Goal: Navigation & Orientation: Find specific page/section

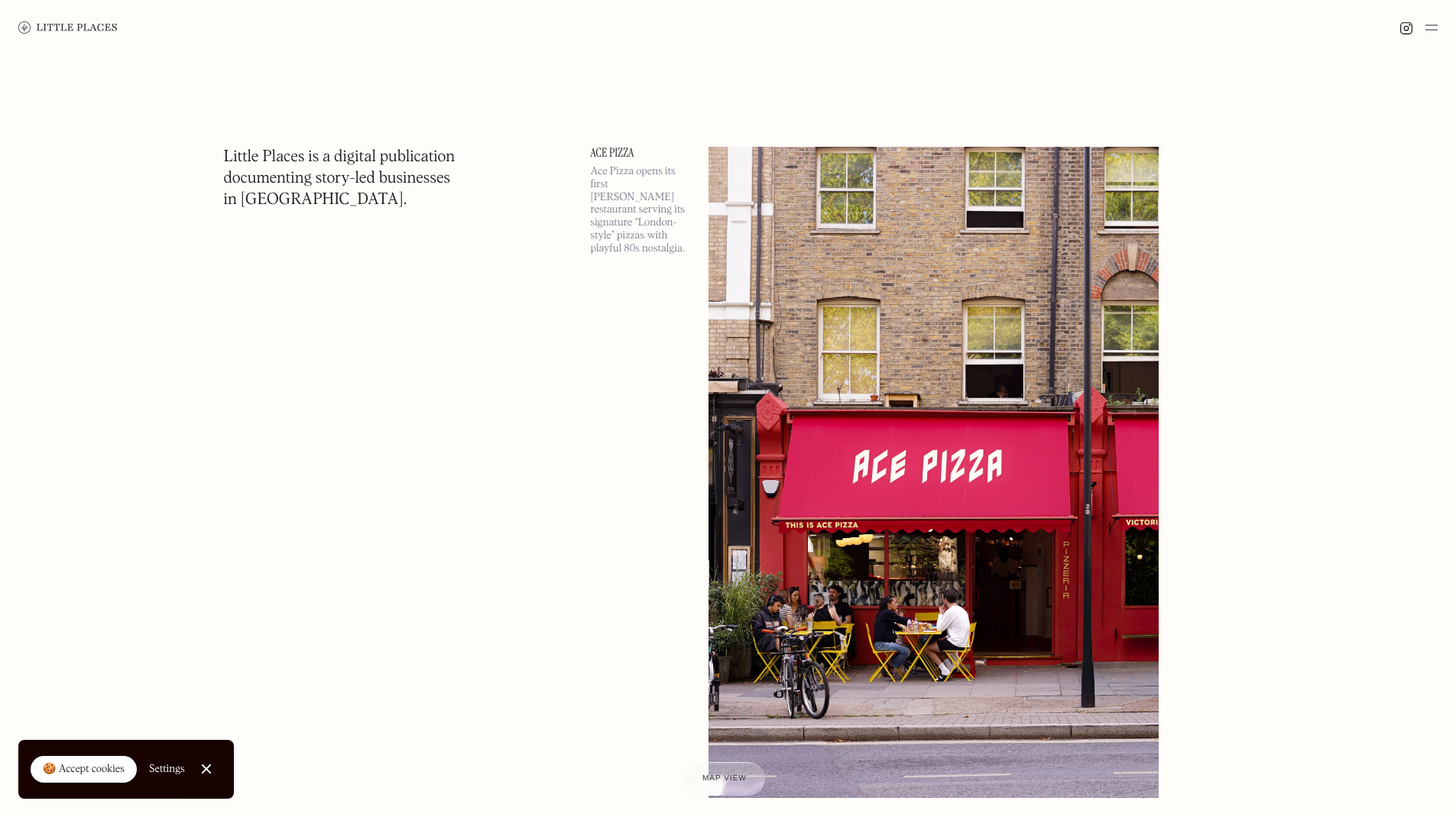
click at [1433, 31] on img at bounding box center [1432, 27] width 13 height 18
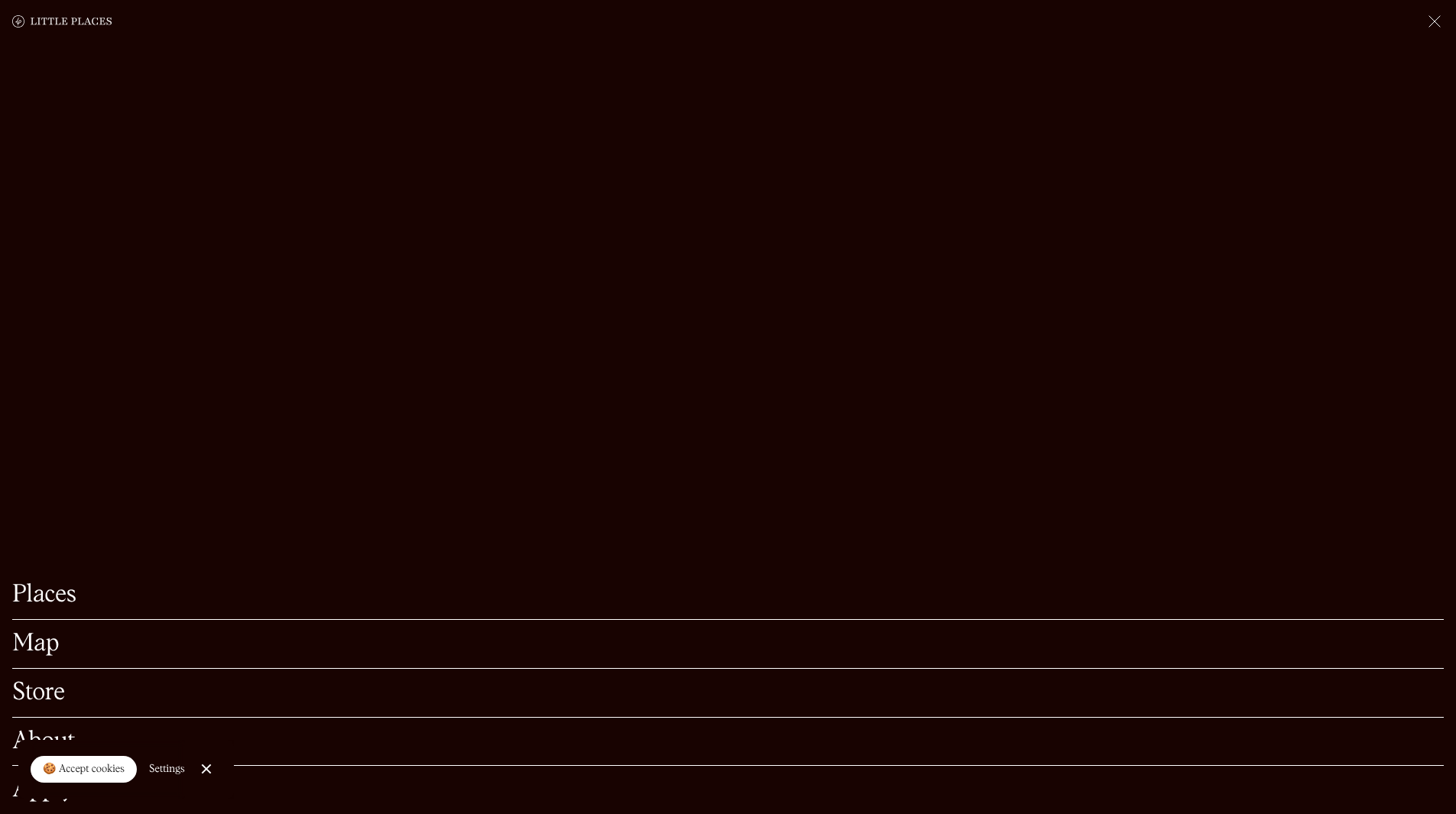
click at [50, 632] on link "Map" at bounding box center [728, 644] width 1432 height 23
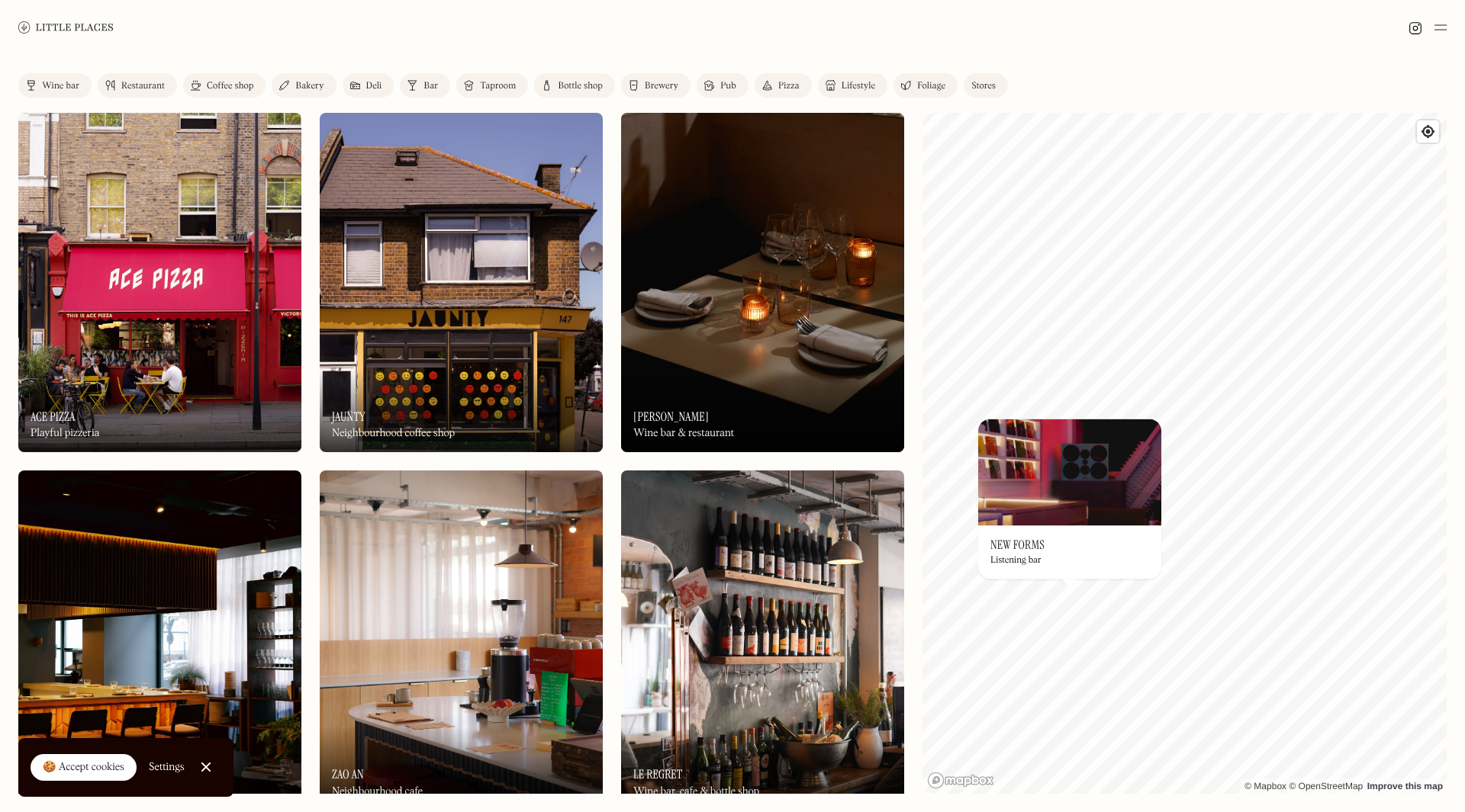
click at [1030, 482] on img at bounding box center [1070, 472] width 183 height 107
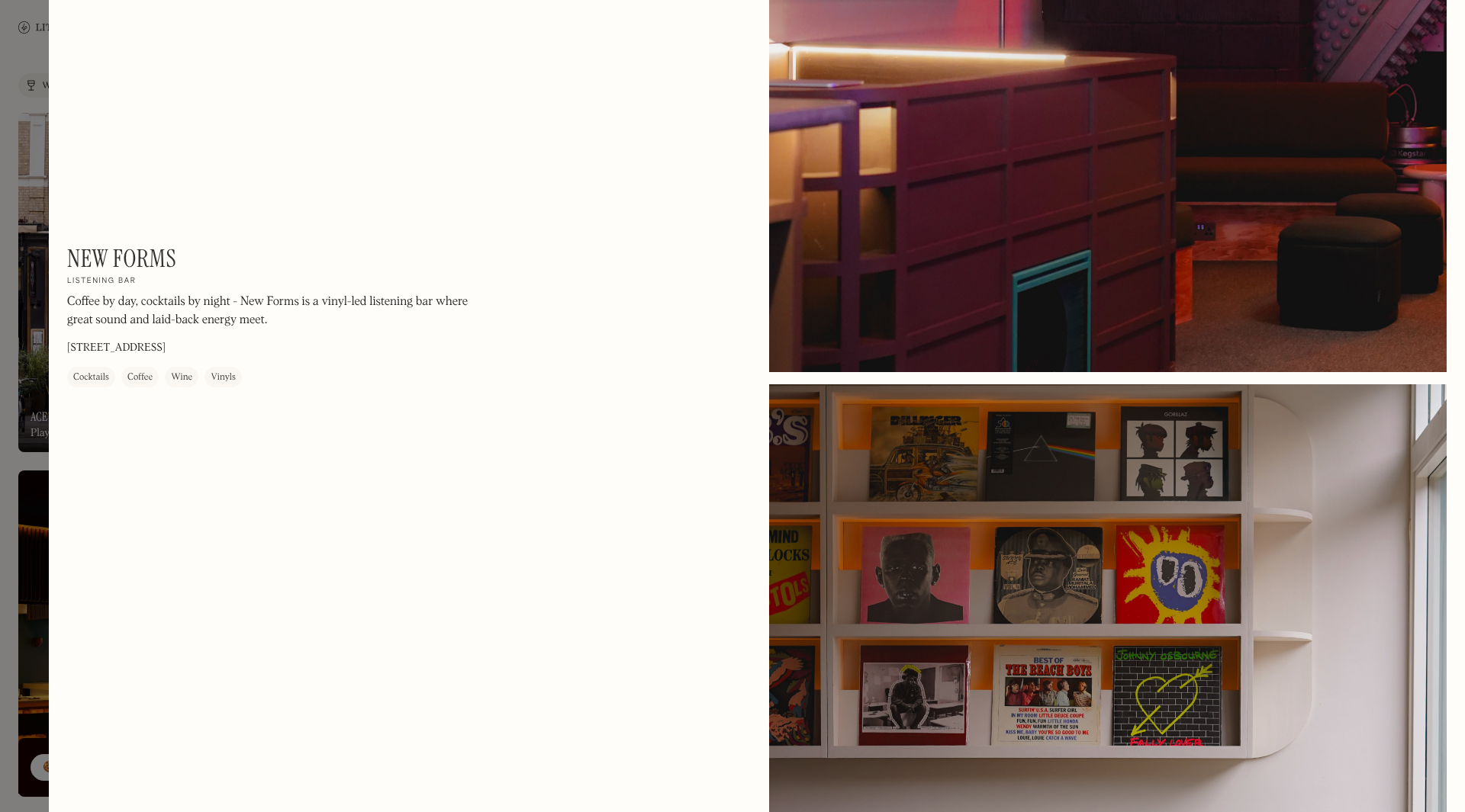
scroll to position [344, 0]
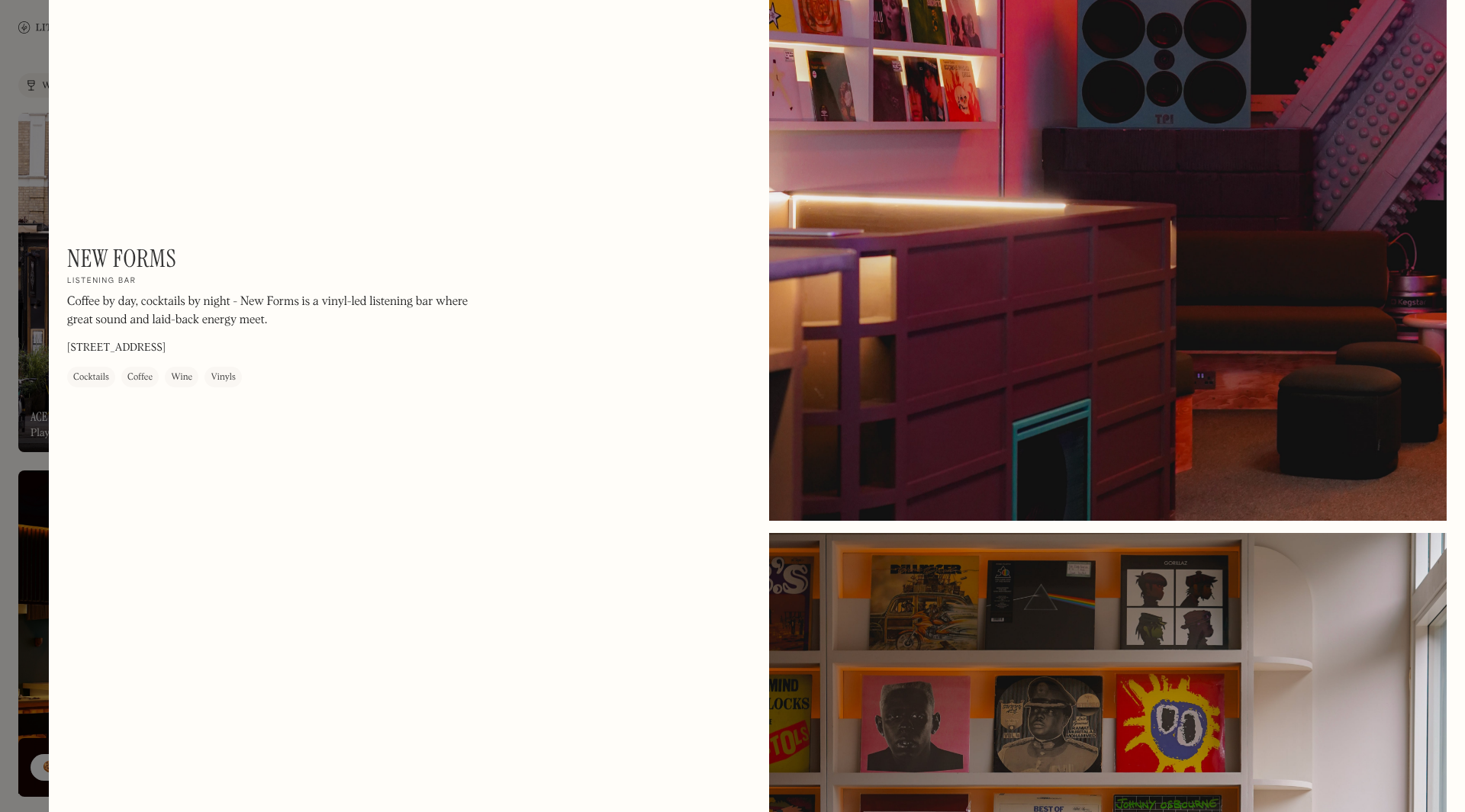
click at [41, 88] on div at bounding box center [732, 406] width 1465 height 812
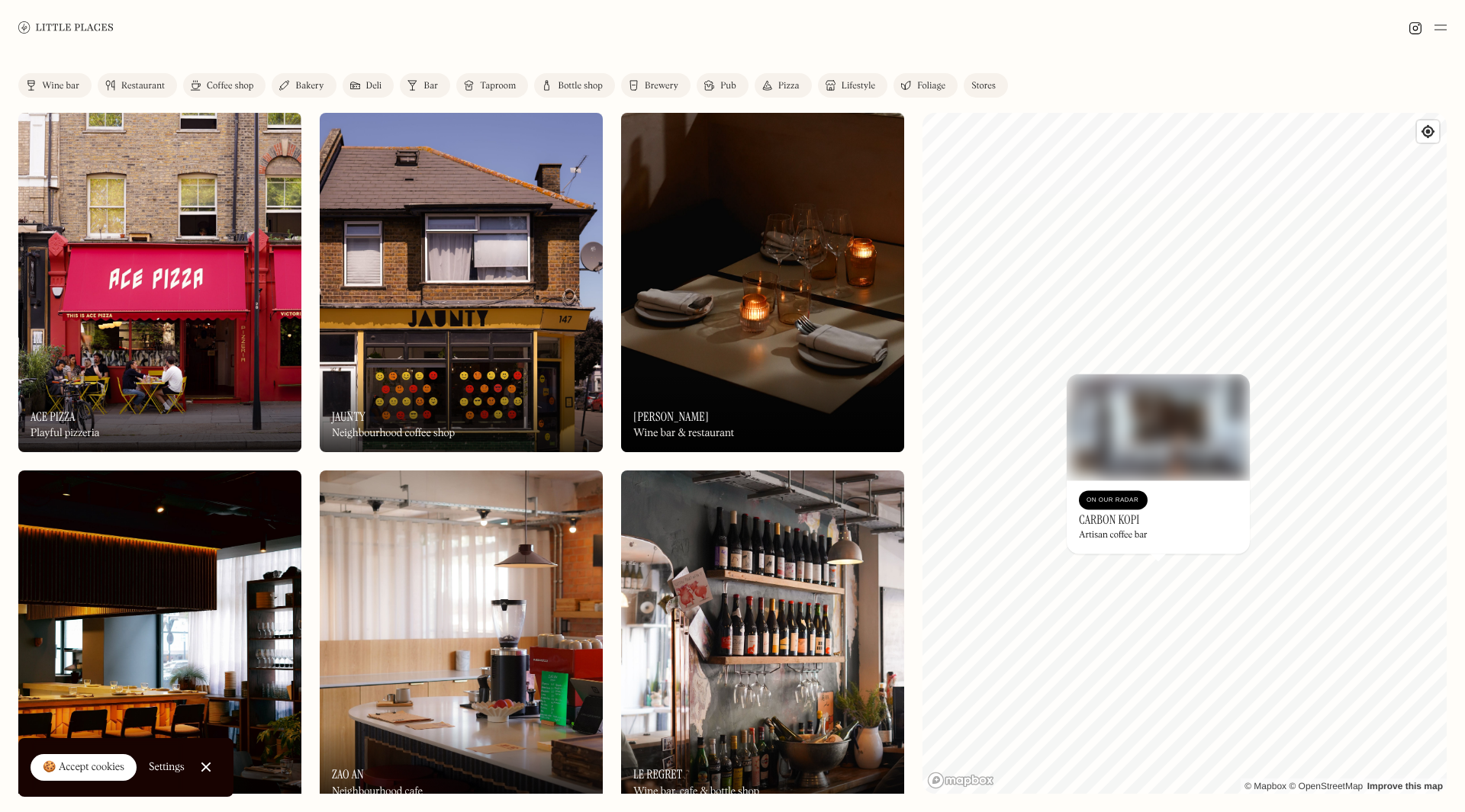
click at [1134, 428] on img at bounding box center [1159, 427] width 183 height 107
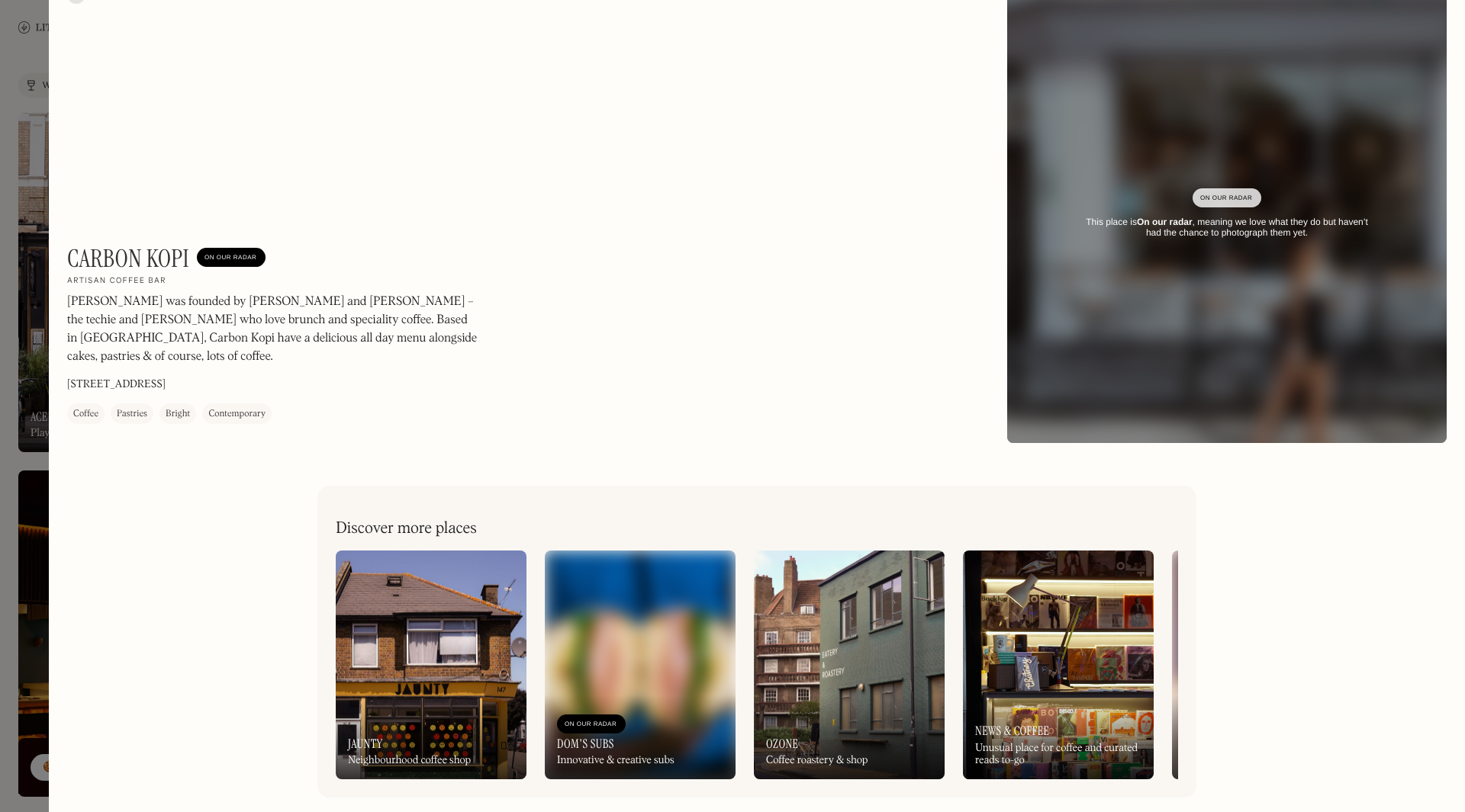
scroll to position [43, 0]
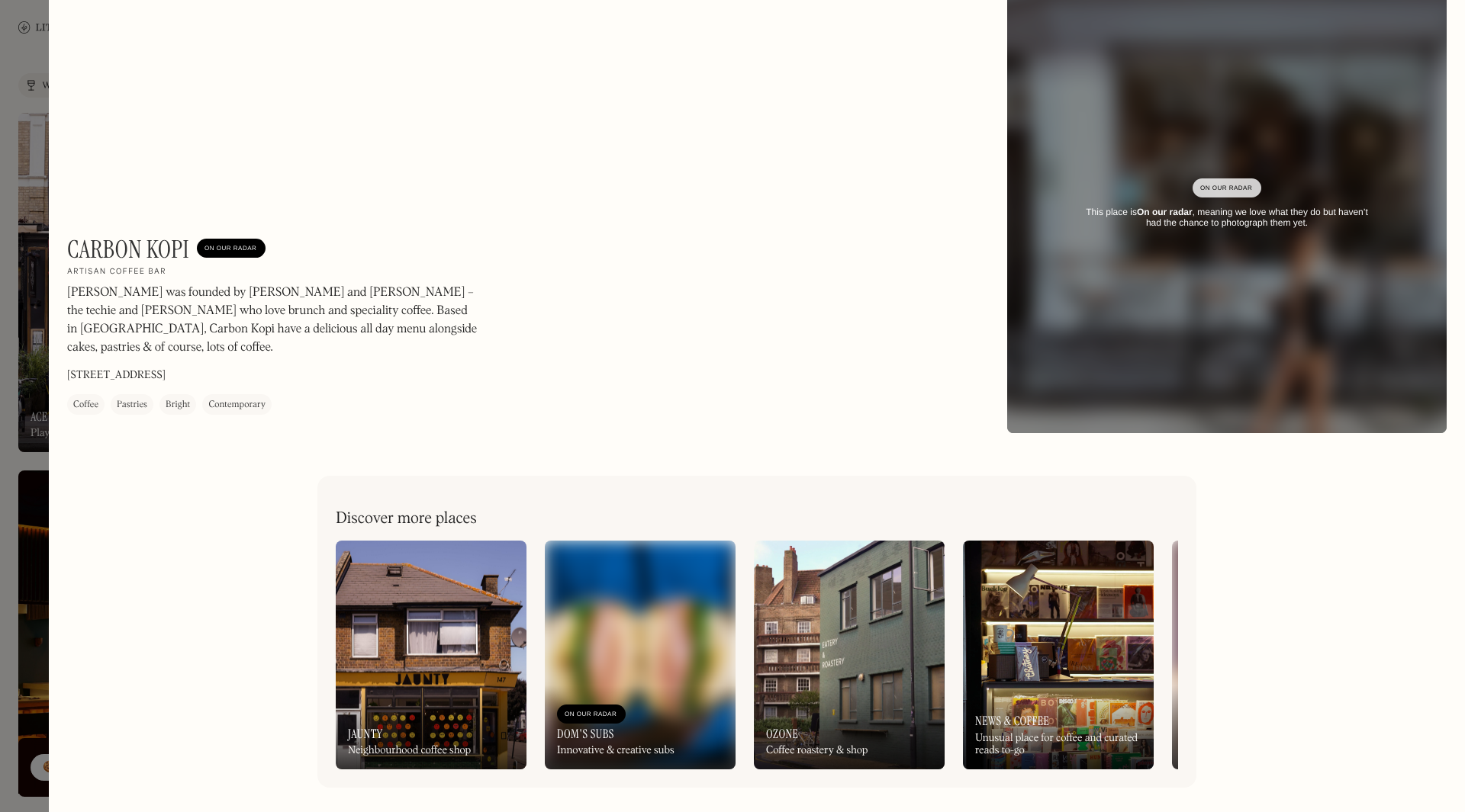
click at [1235, 187] on div "On Our Radar" at bounding box center [1227, 188] width 53 height 15
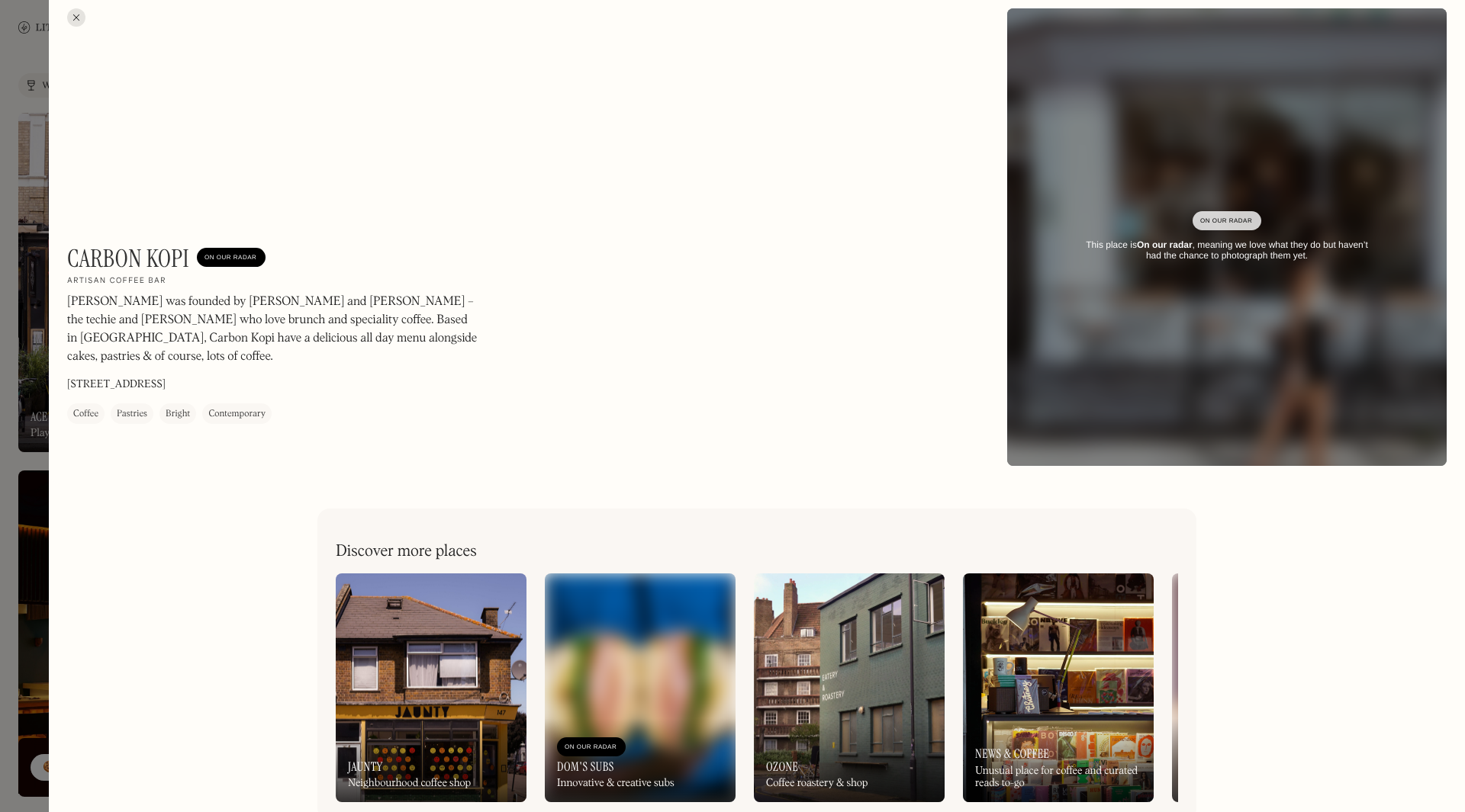
scroll to position [0, 0]
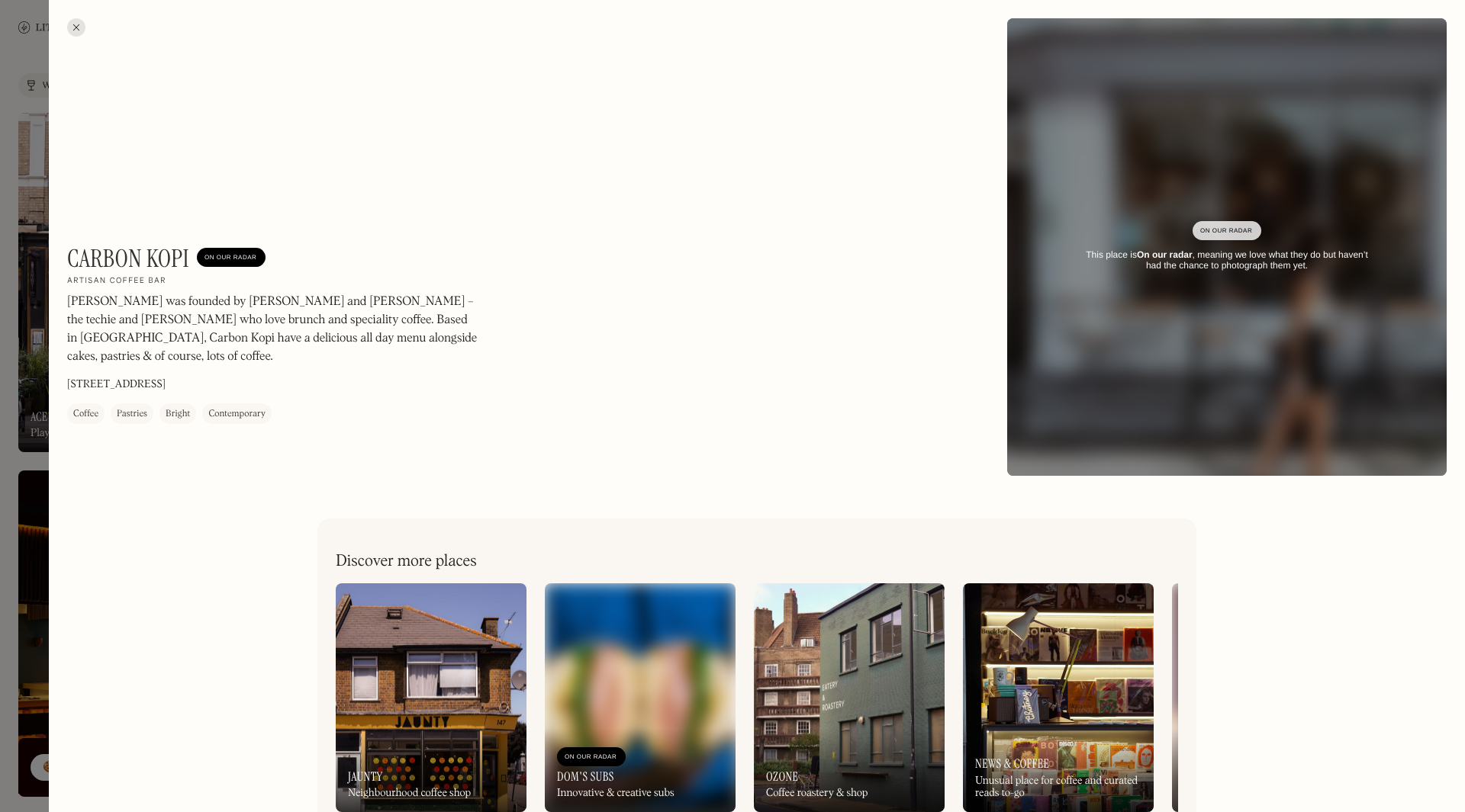
click at [74, 25] on div at bounding box center [76, 27] width 18 height 18
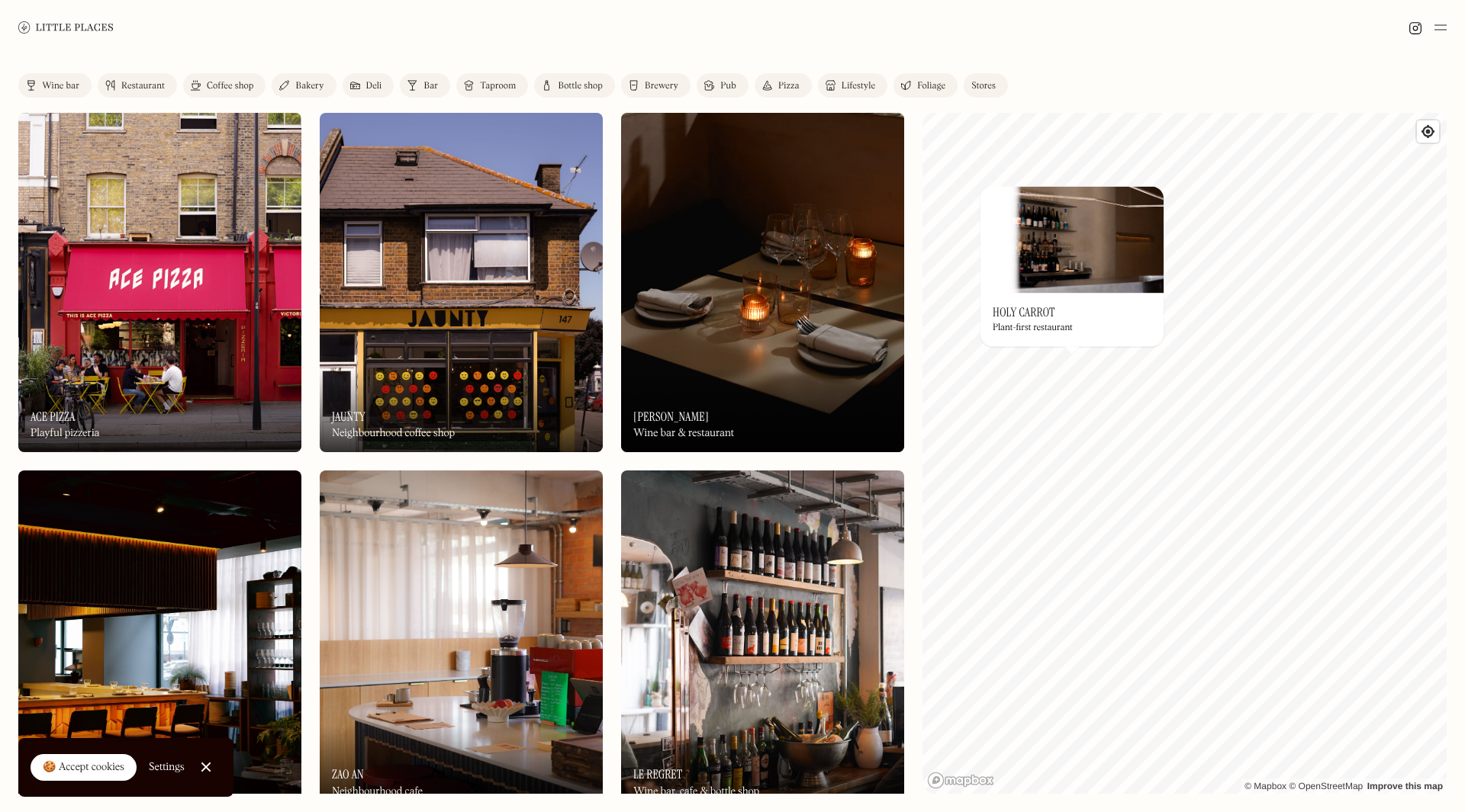
click at [1042, 225] on img at bounding box center [1072, 239] width 183 height 107
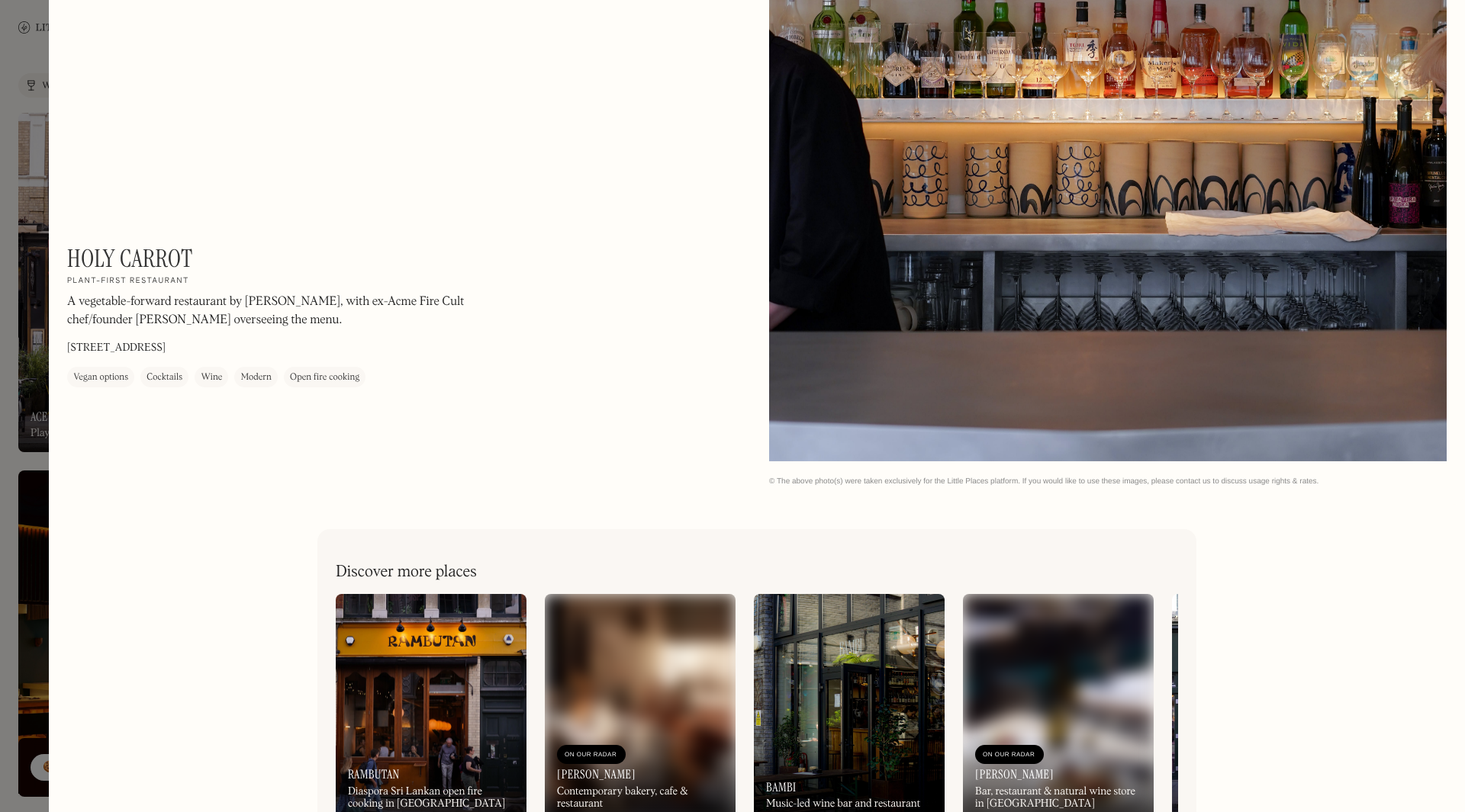
scroll to position [3033, 0]
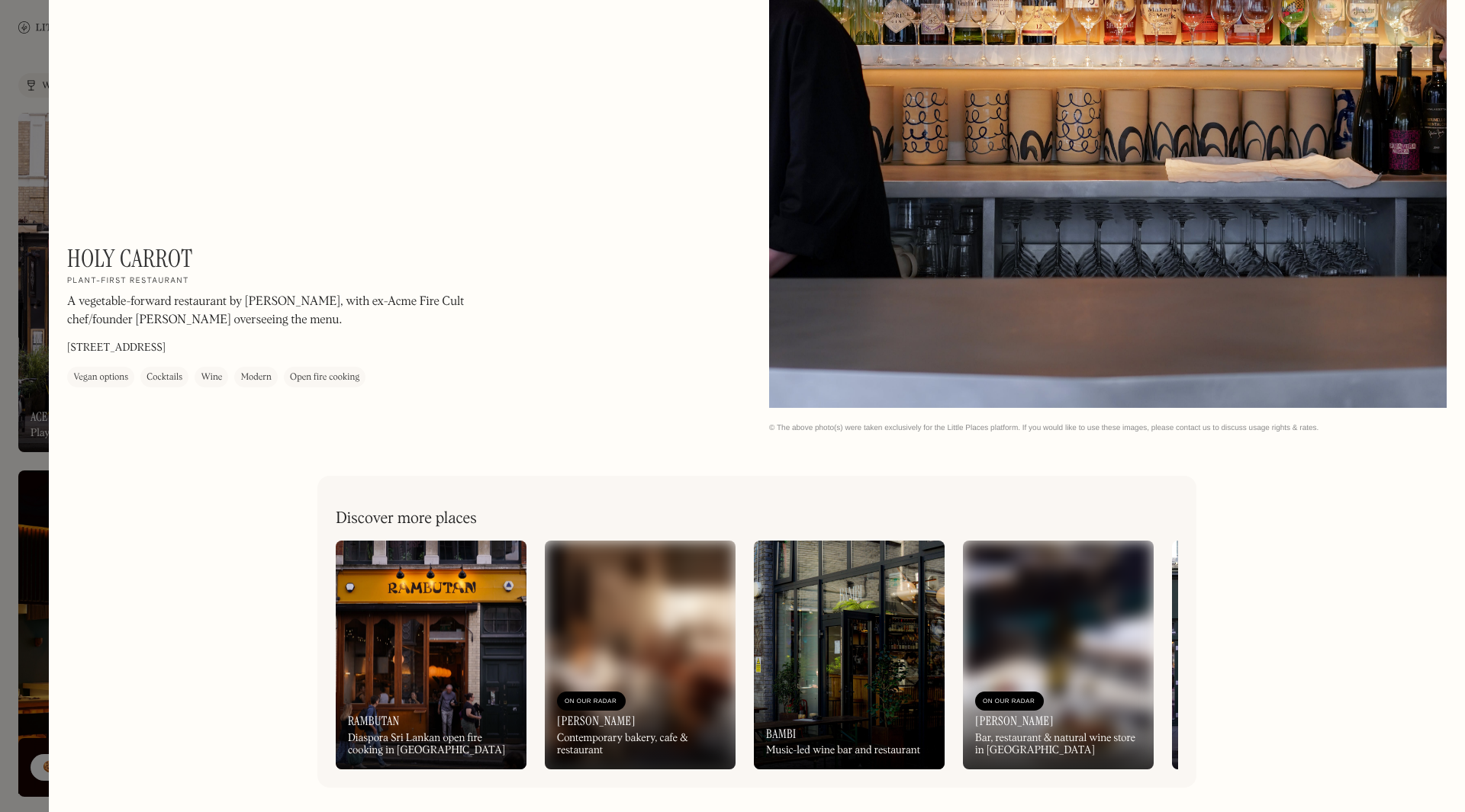
click at [19, 54] on div at bounding box center [732, 406] width 1465 height 812
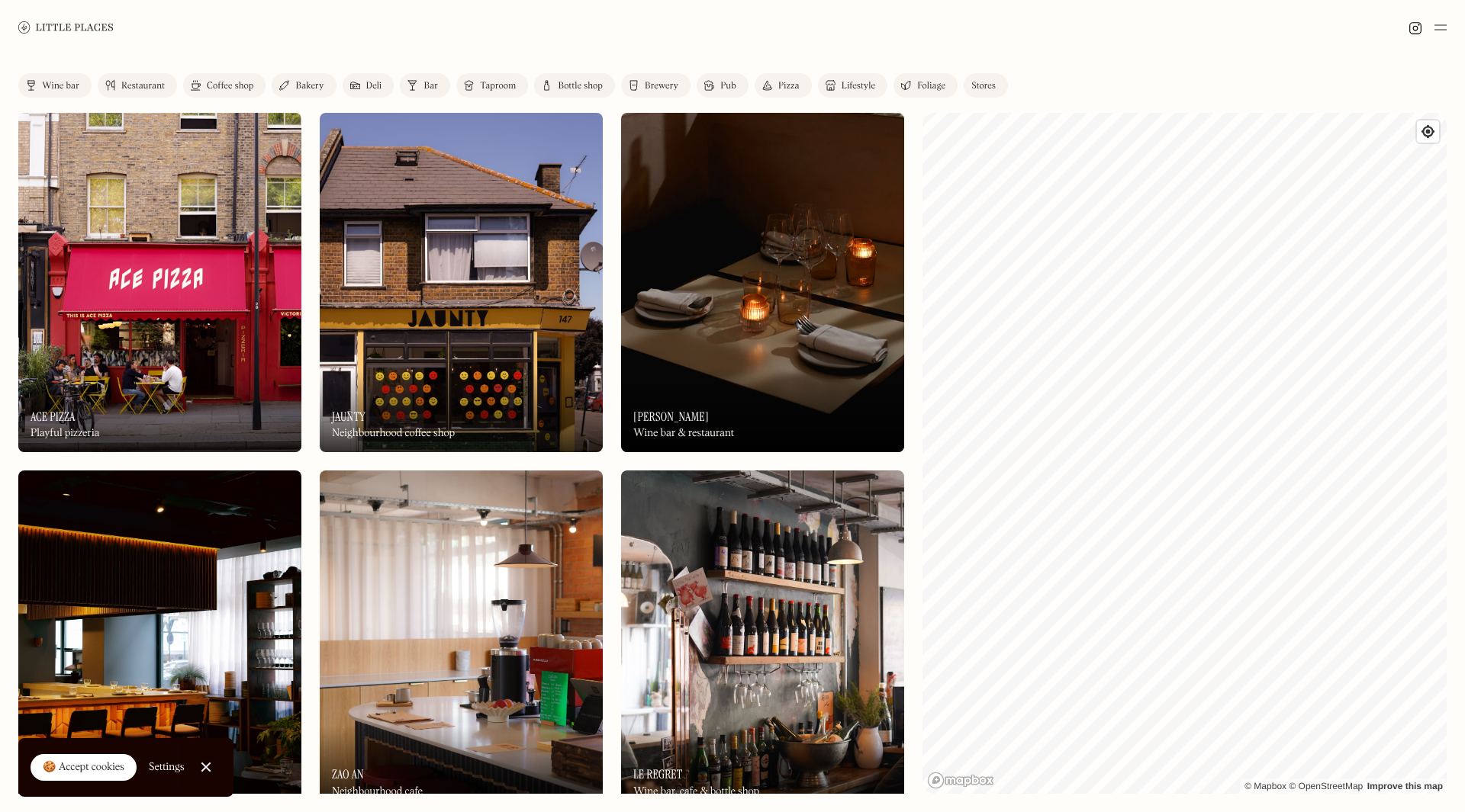
click at [879, 611] on div "Label Wine bar Restaurant Coffee shop Bakery Deli Bar Taproom Bottle shop Brewe…" at bounding box center [732, 433] width 1465 height 757
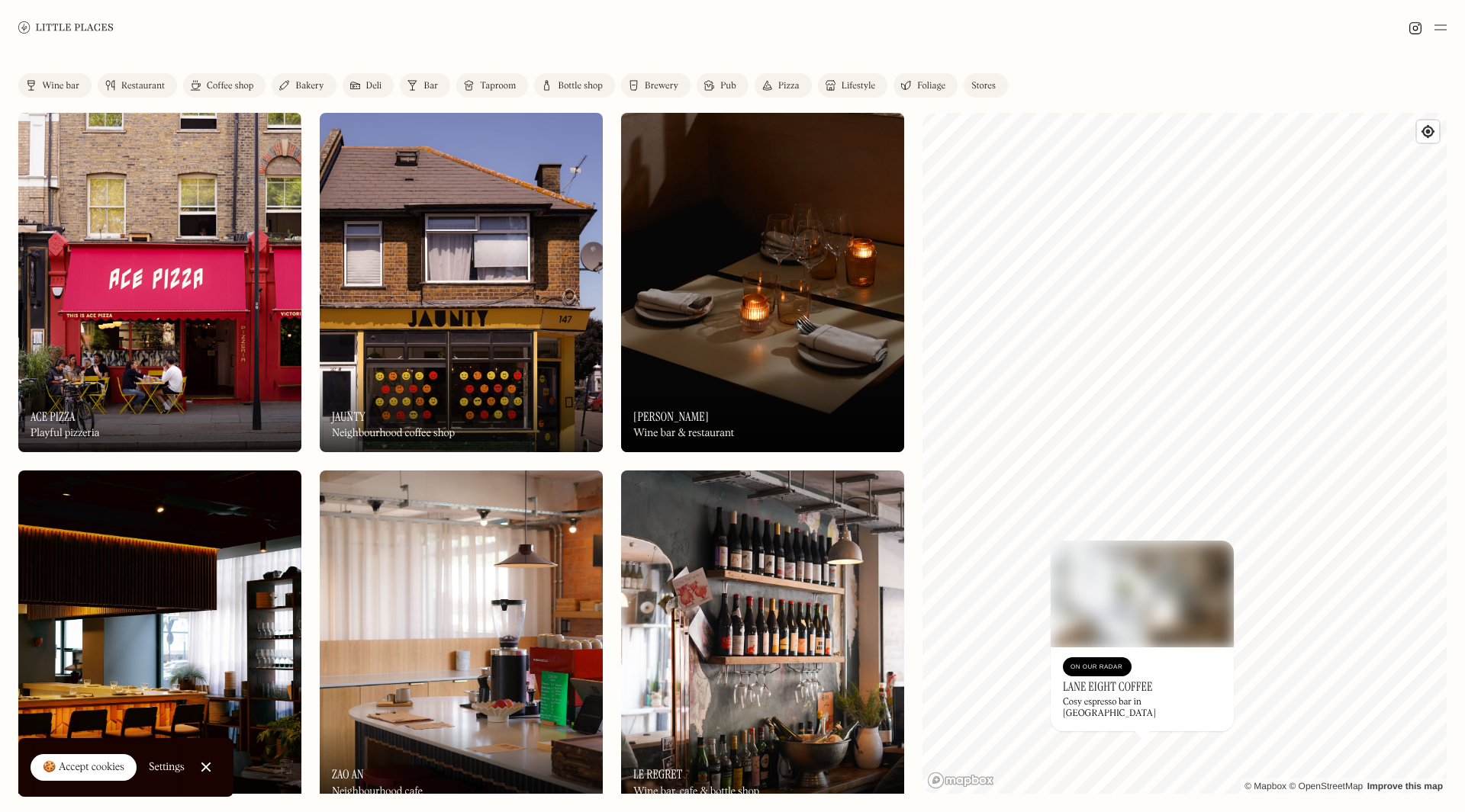
click at [986, 87] on div "Stores" at bounding box center [983, 86] width 24 height 9
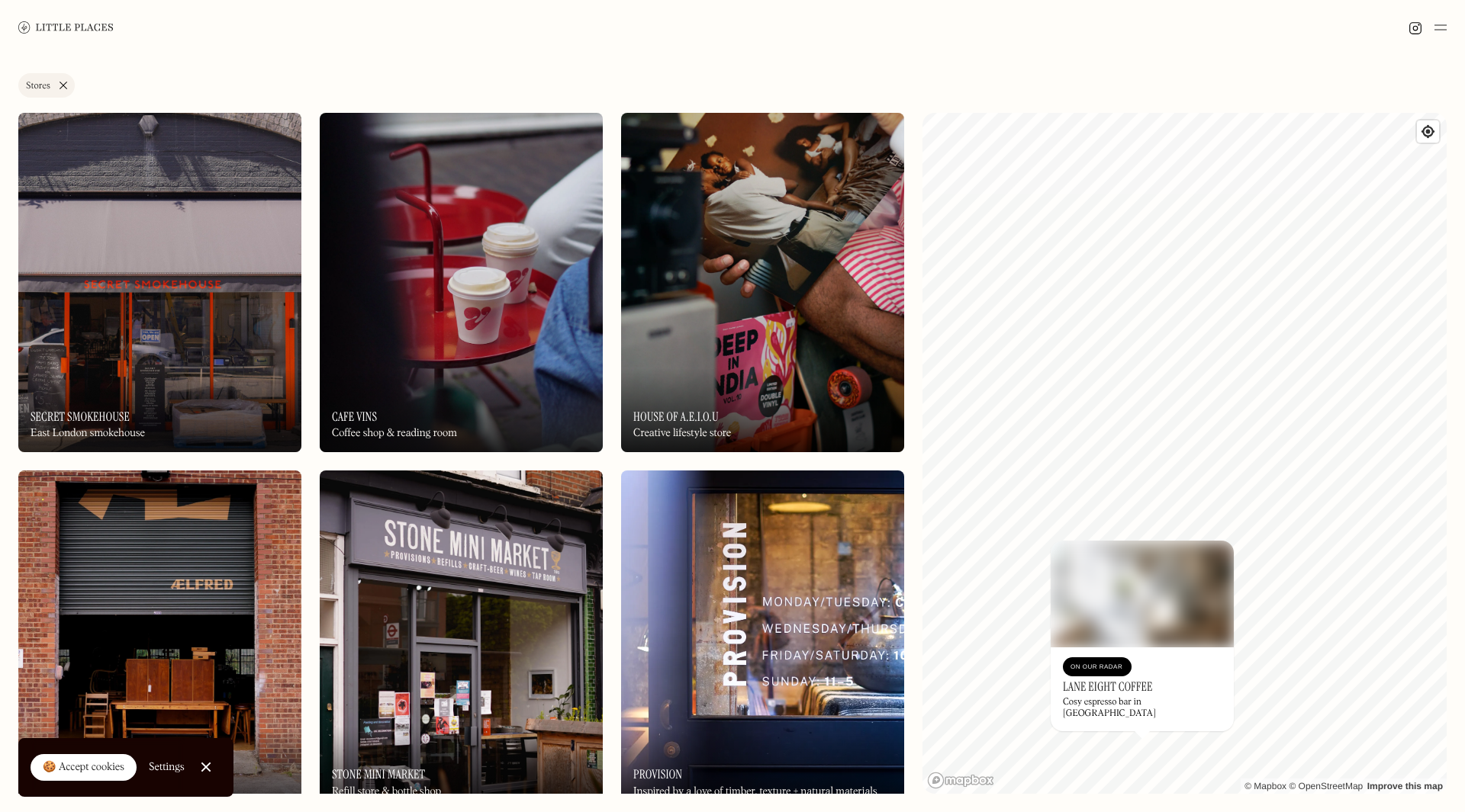
click at [700, 397] on div "On Our Radar House of A.E.I.O.U Creative lifestyle store" at bounding box center [762, 410] width 283 height 84
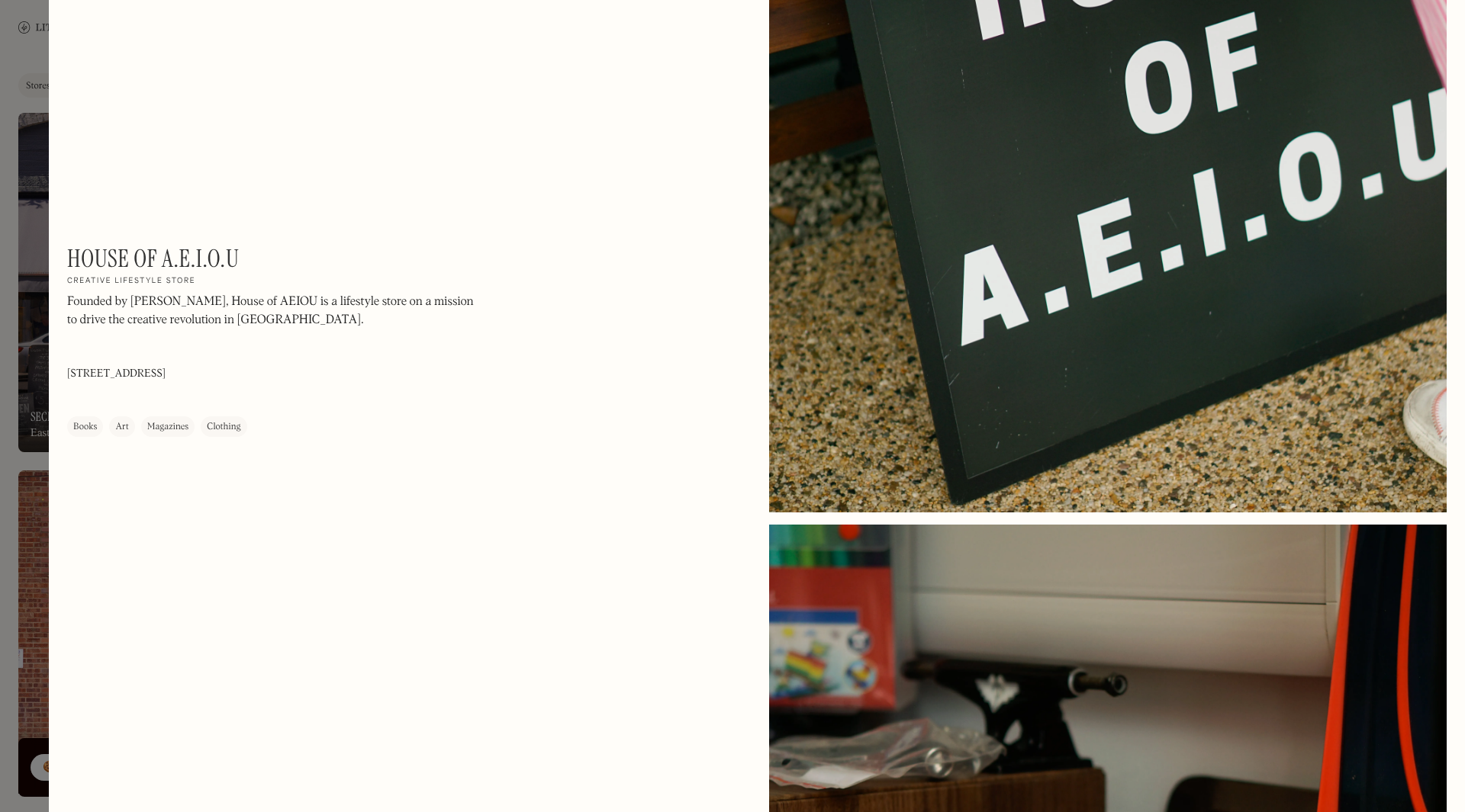
scroll to position [3356, 0]
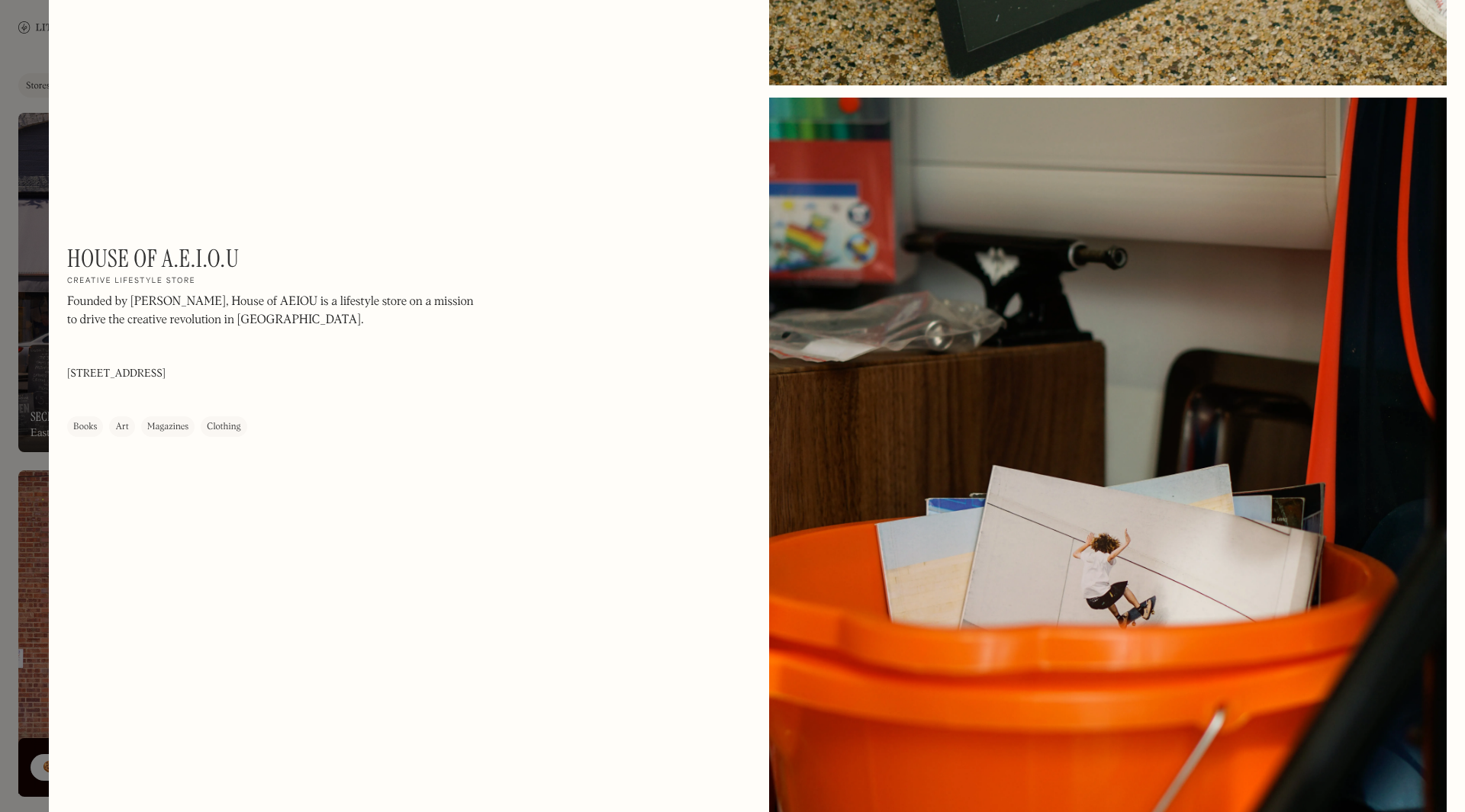
click at [35, 153] on div at bounding box center [732, 406] width 1465 height 812
